Goal: Check status: Check status

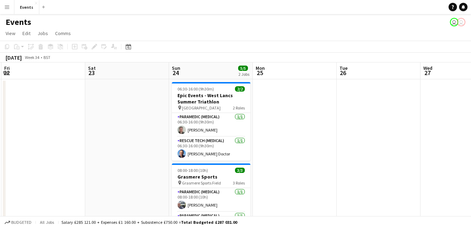
scroll to position [0, 253]
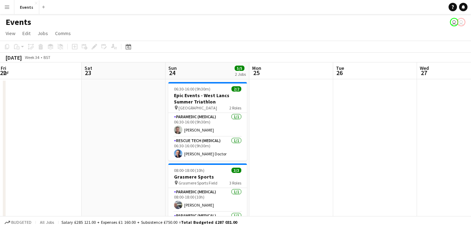
click at [127, 55] on div "[DATE] Week 34 • BST" at bounding box center [235, 58] width 471 height 10
click at [129, 48] on icon at bounding box center [128, 47] width 2 height 2
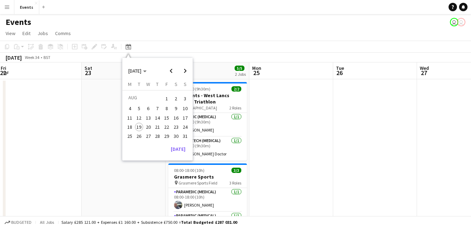
click at [184, 70] on span "Next month" at bounding box center [185, 71] width 14 height 14
click at [183, 70] on span "Next month" at bounding box center [185, 71] width 14 height 14
click at [176, 123] on span "18" at bounding box center [176, 125] width 8 height 8
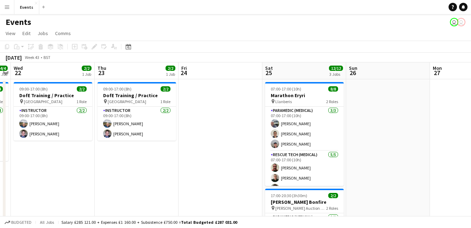
scroll to position [29, 0]
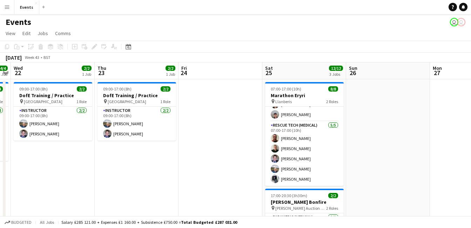
click at [141, 171] on app-date-cell "09:00-17:00 (8h) 2/2 DofE Training / Practice pin Kepplewray Centre 1 Role Inst…" at bounding box center [137, 218] width 84 height 278
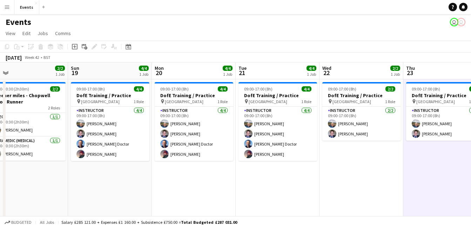
scroll to position [0, 222]
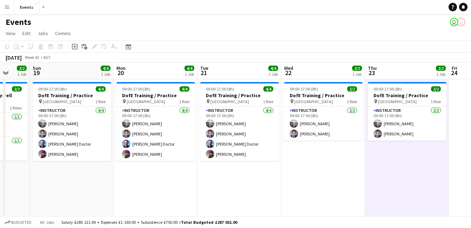
click at [281, 199] on app-date-cell "09:00-17:00 (8h) 4/4 DofE Training / Practice pin Kepplewray Centre 1 Role Inst…" at bounding box center [239, 218] width 84 height 278
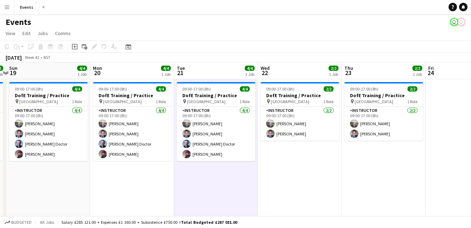
scroll to position [0, 252]
